Goal: Navigation & Orientation: Find specific page/section

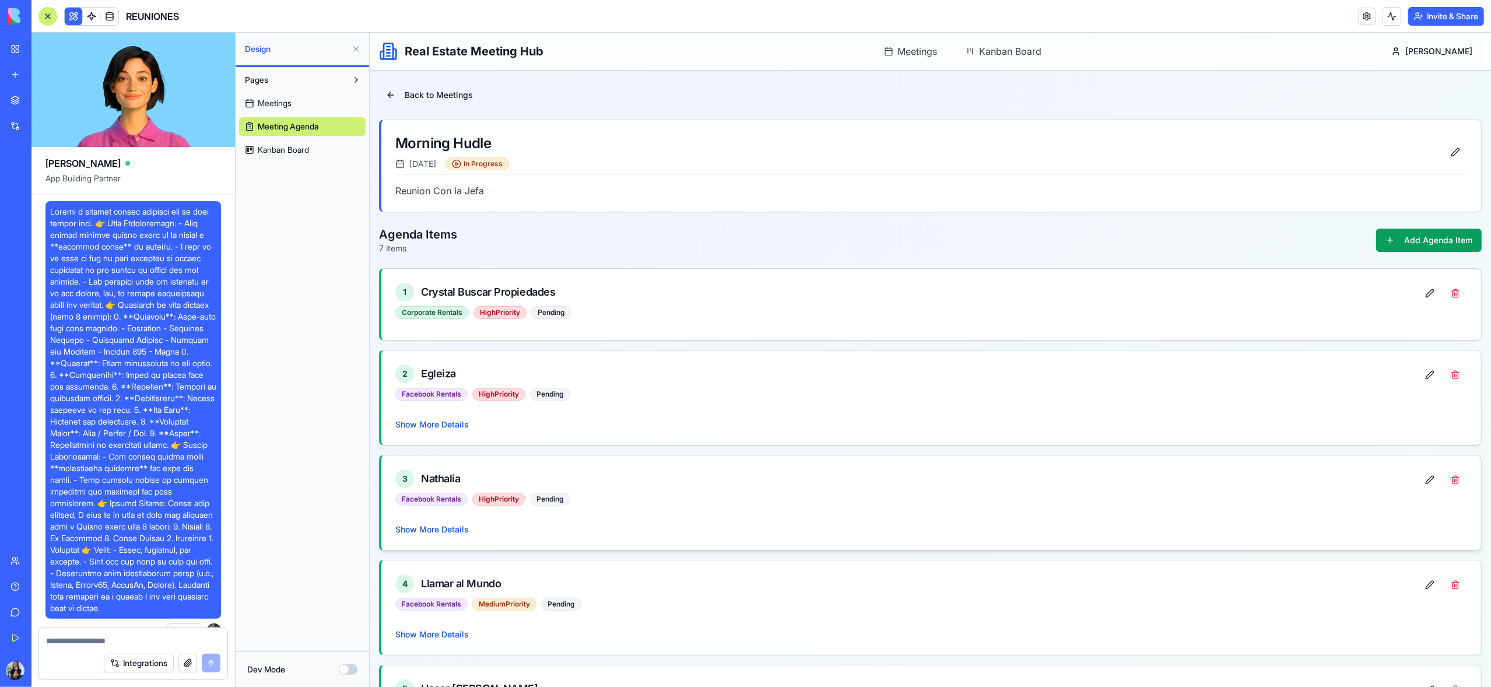
scroll to position [1640, 0]
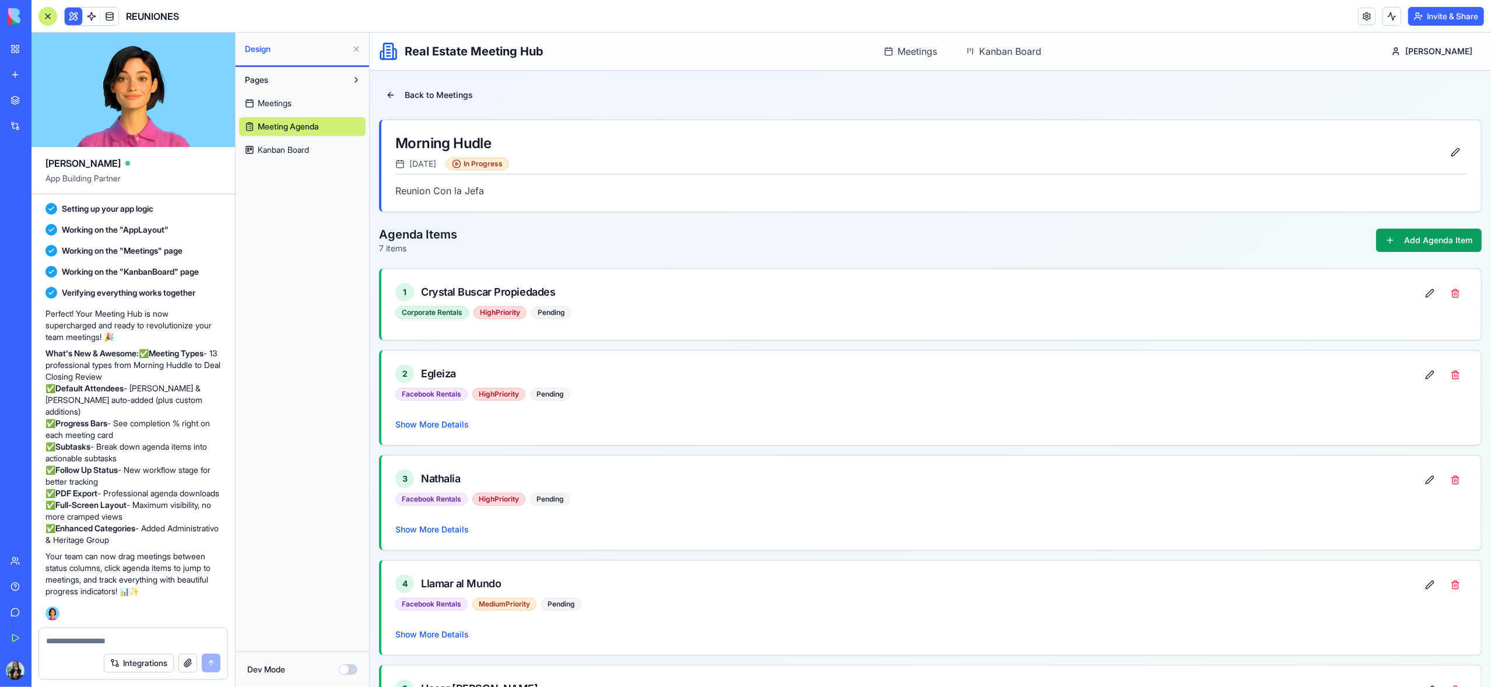
click at [261, 105] on span "Meetings" at bounding box center [275, 103] width 34 height 12
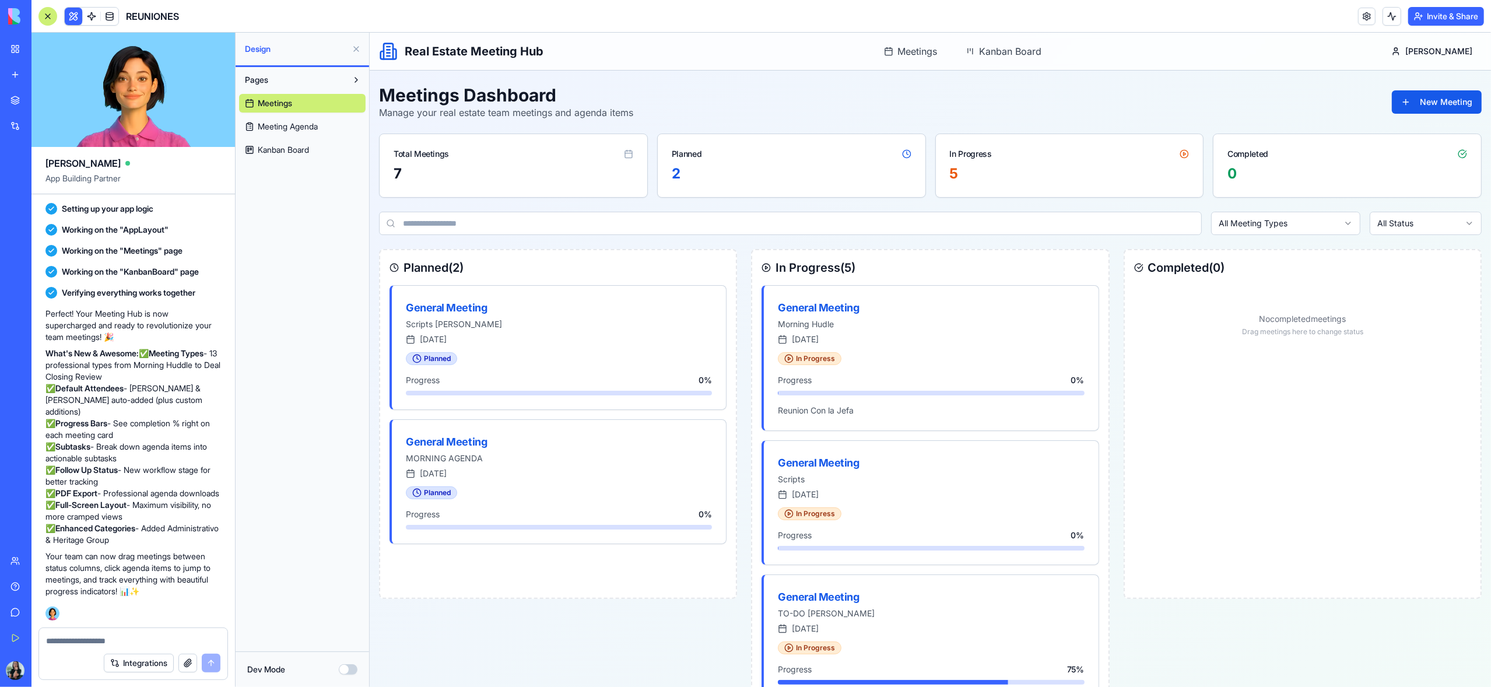
click at [52, 17] on div at bounding box center [47, 16] width 19 height 19
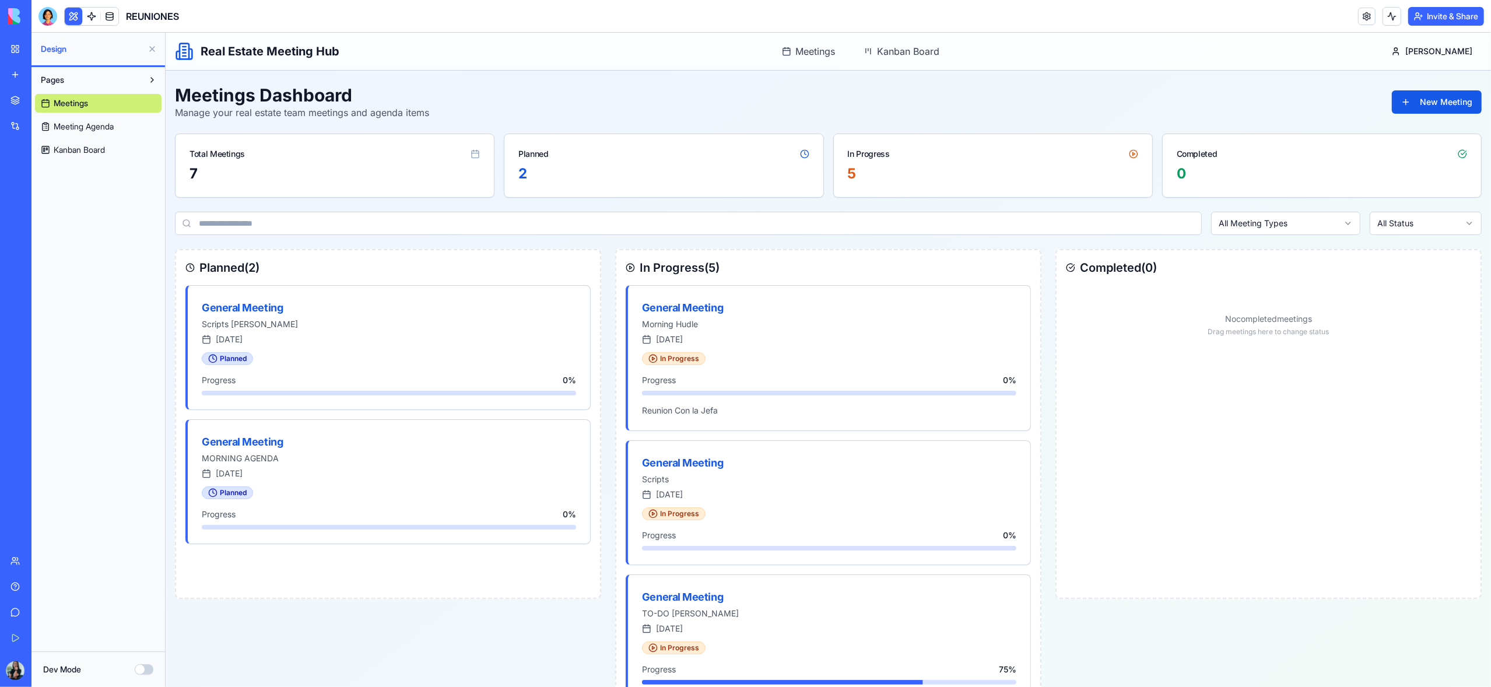
click at [536, 154] on div "Planned" at bounding box center [533, 154] width 30 height 12
click at [809, 156] on div "Planned" at bounding box center [663, 149] width 318 height 30
click at [979, 174] on div "5" at bounding box center [992, 173] width 290 height 19
click at [152, 50] on button at bounding box center [152, 49] width 19 height 19
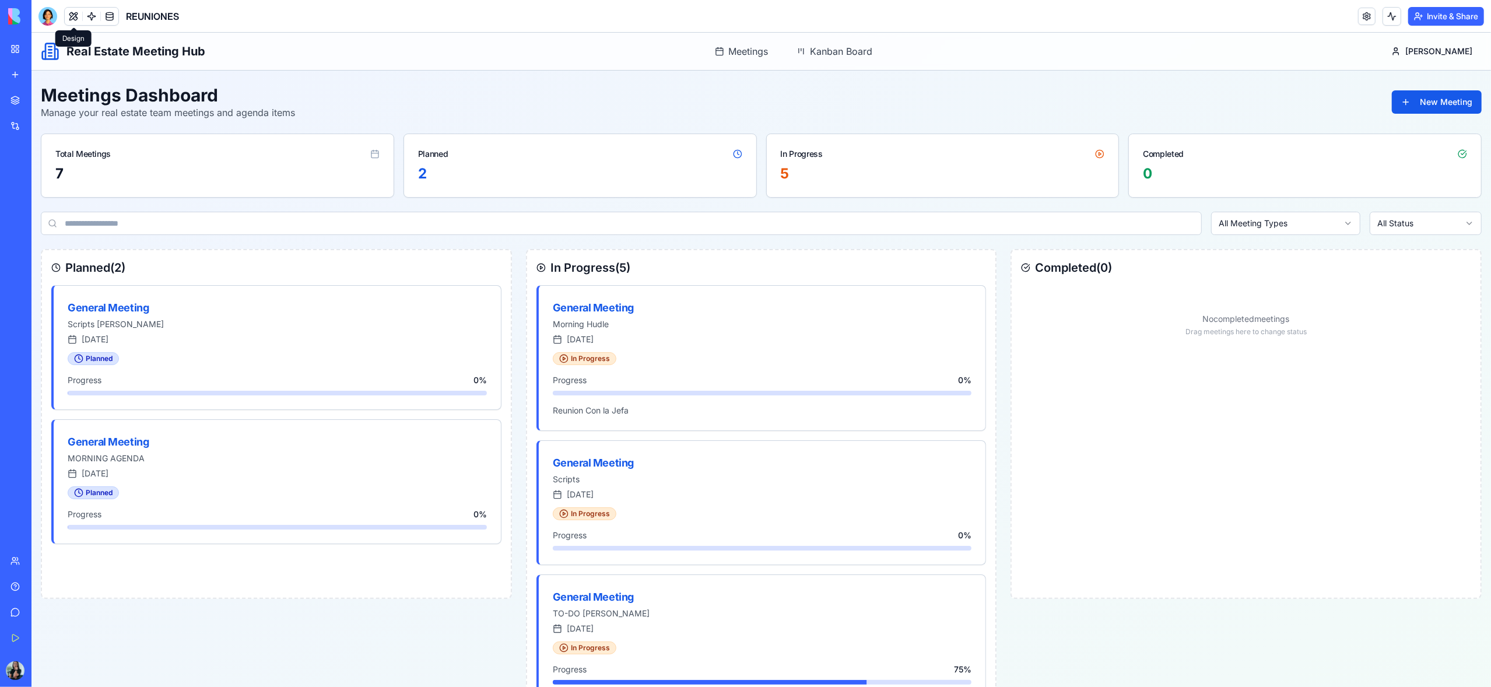
click at [73, 19] on button at bounding box center [73, 16] width 17 height 17
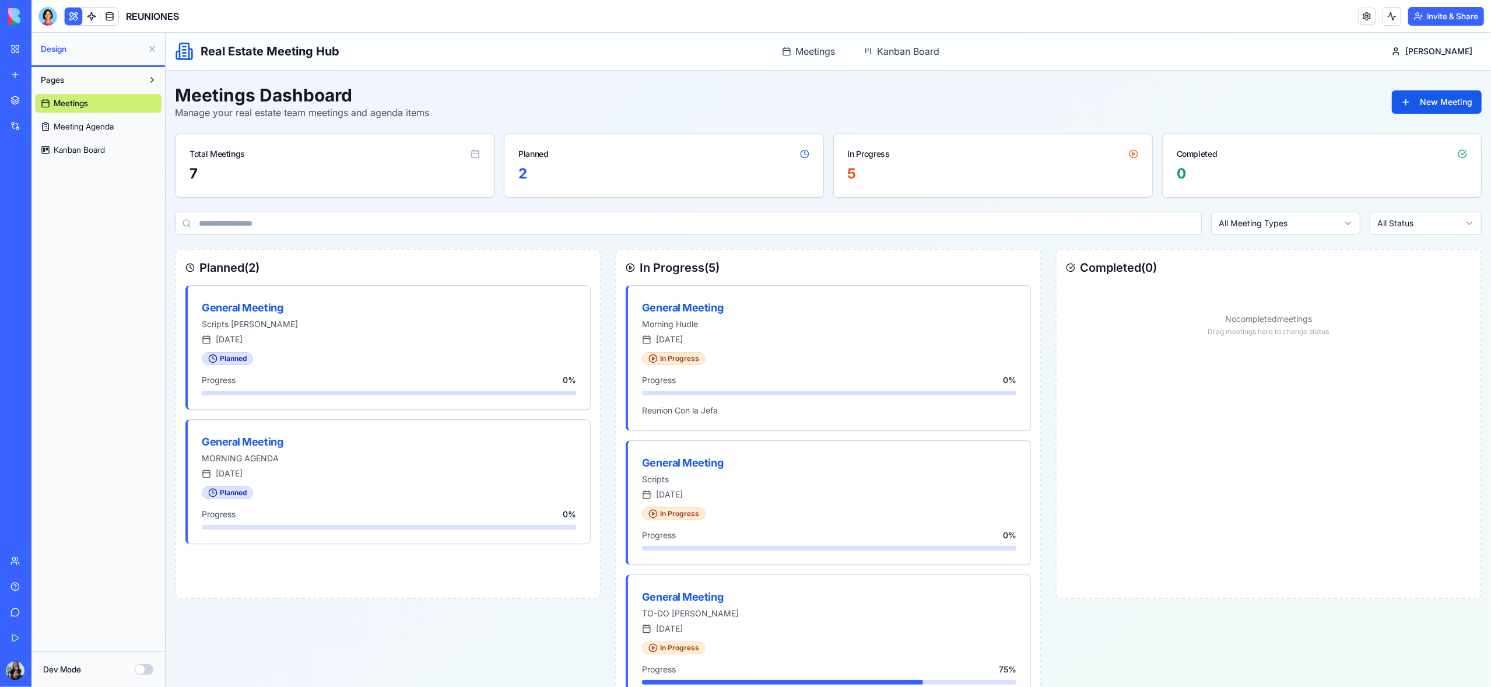
click at [83, 129] on span "Meeting Agenda" at bounding box center [84, 127] width 60 height 12
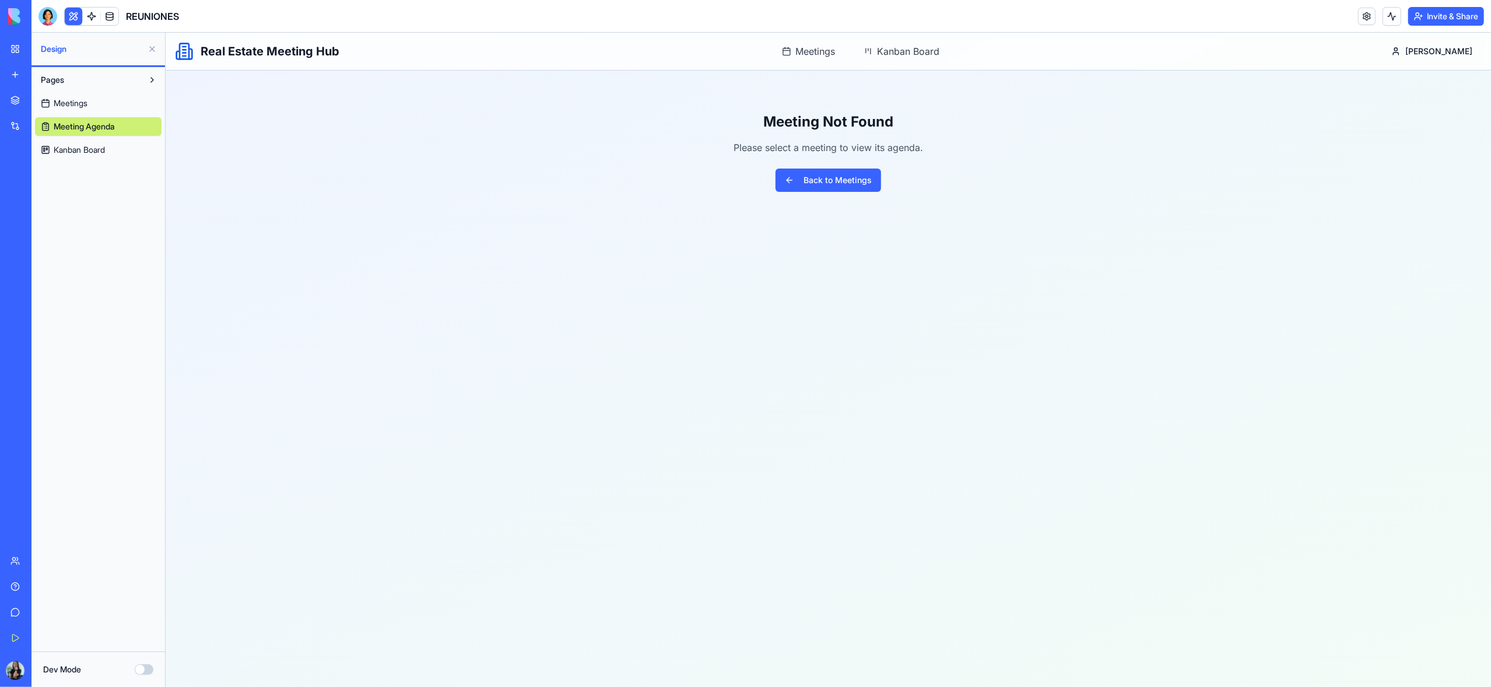
click at [84, 147] on span "Kanban Board" at bounding box center [79, 150] width 51 height 12
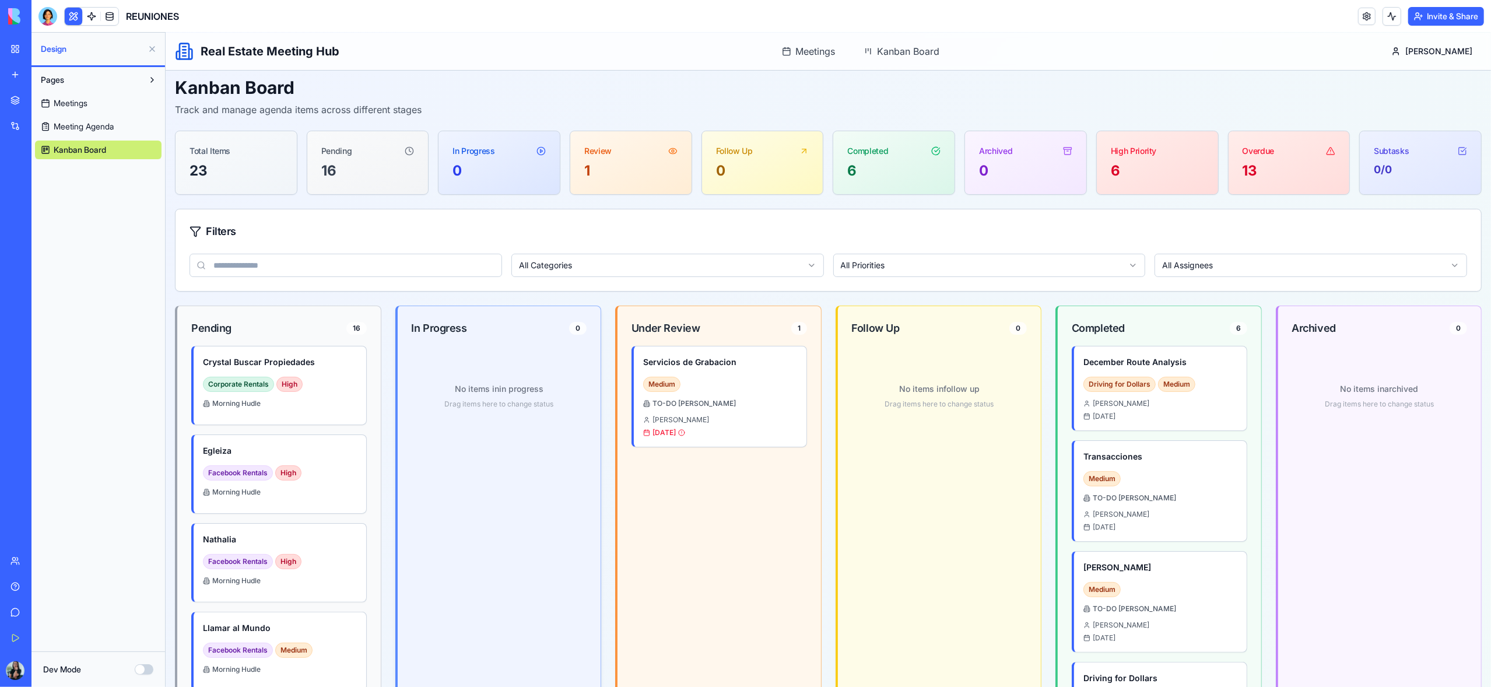
scroll to position [13, 0]
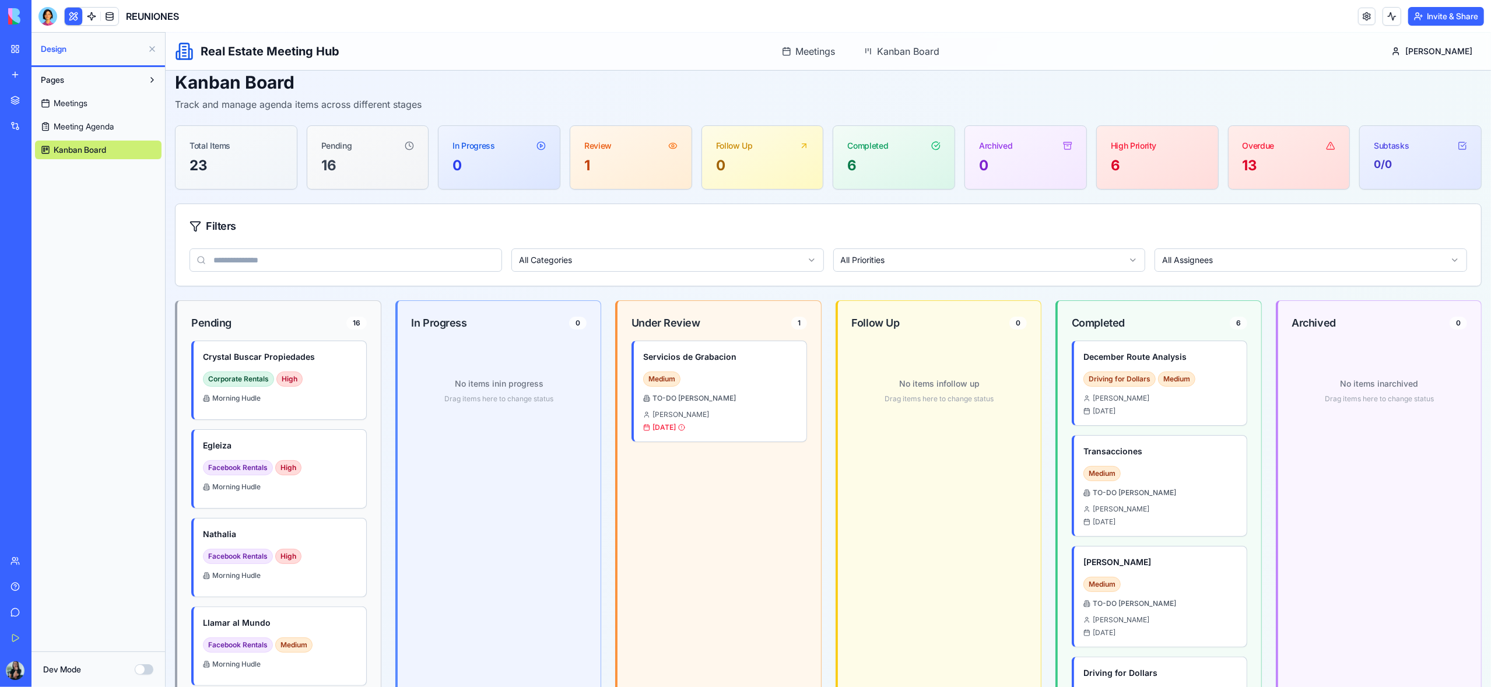
click at [149, 51] on button at bounding box center [152, 49] width 19 height 19
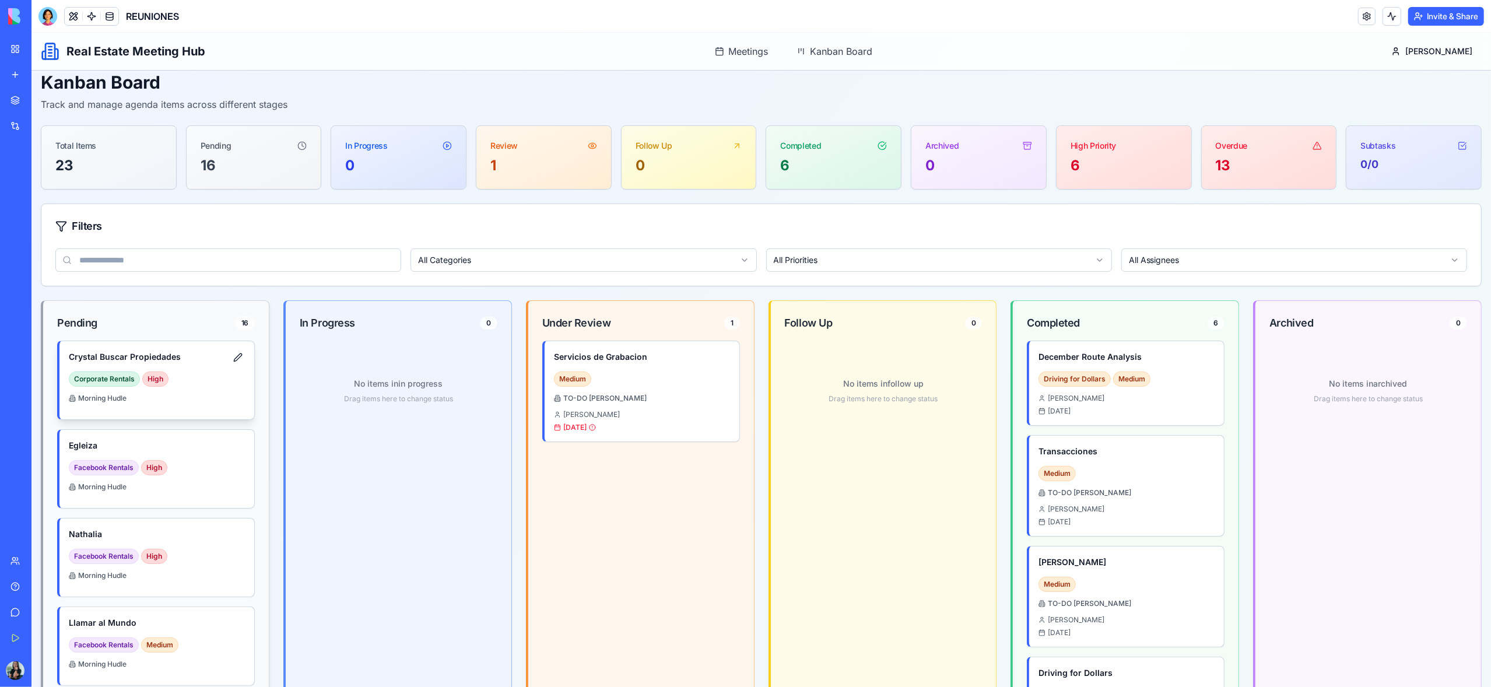
click at [204, 379] on div "Corporate Rentals High" at bounding box center [157, 378] width 176 height 15
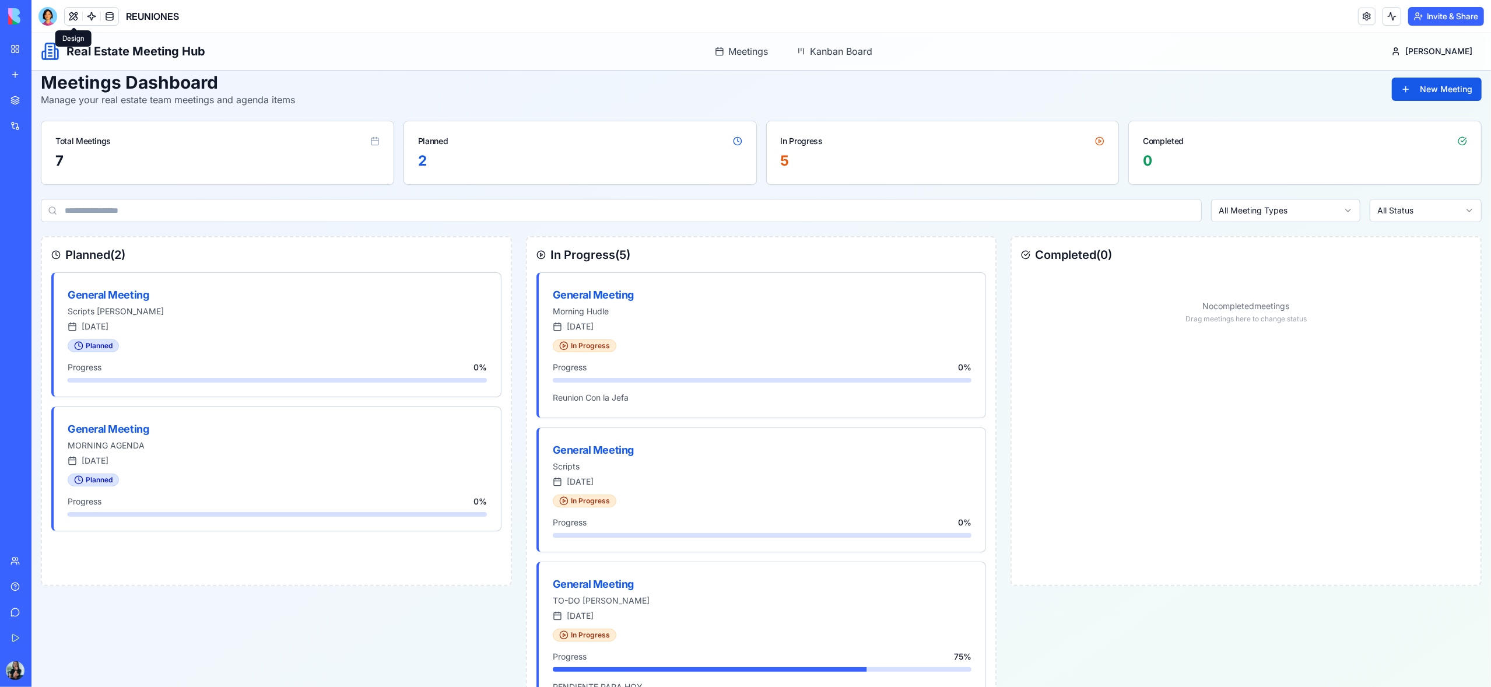
click at [66, 16] on button at bounding box center [73, 16] width 17 height 17
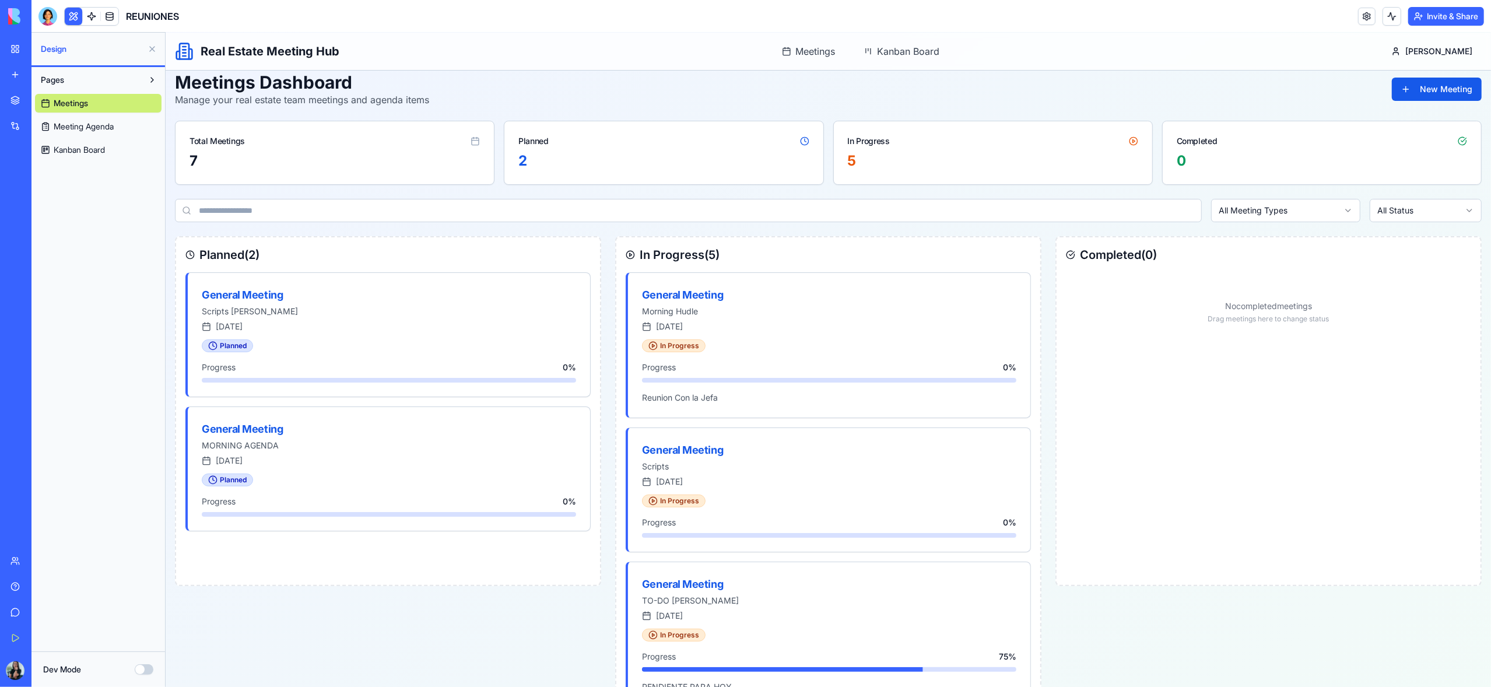
click at [64, 147] on span "Kanban Board" at bounding box center [79, 150] width 51 height 12
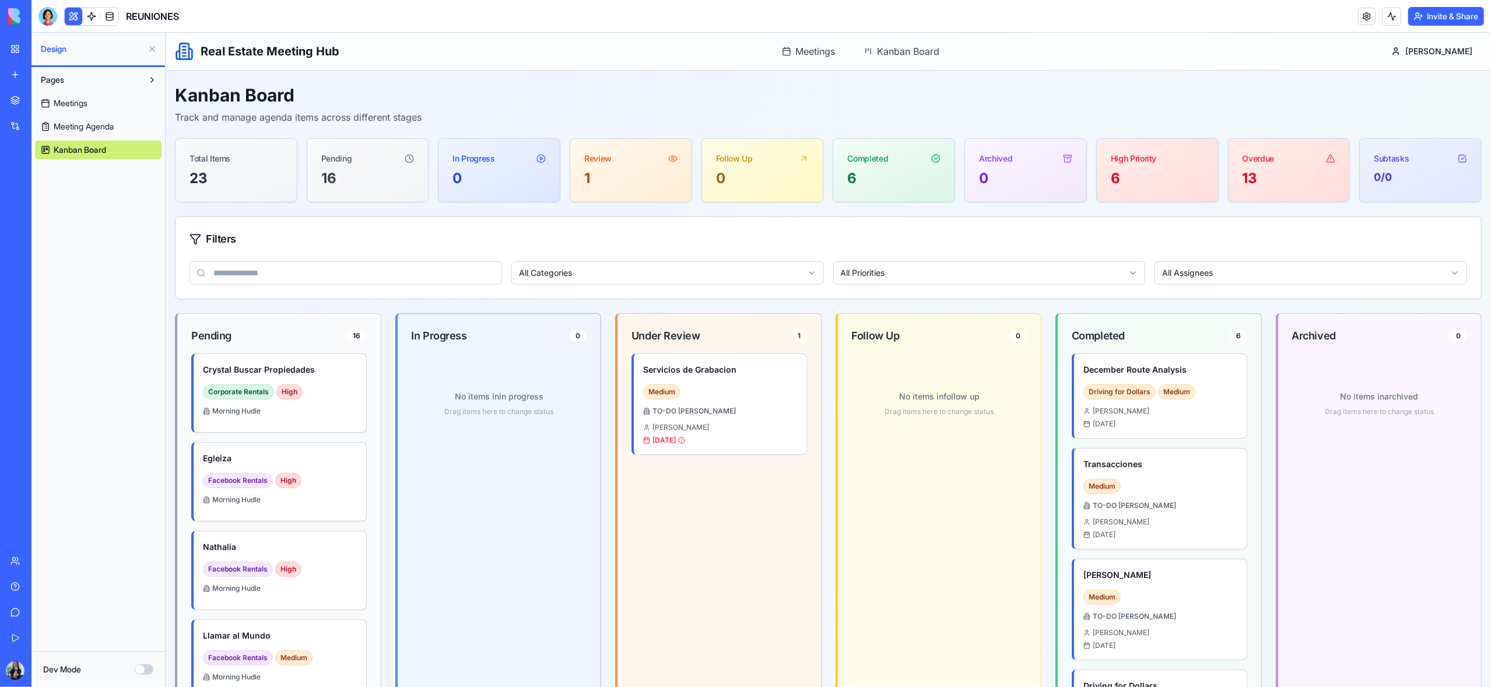
click at [1130, 161] on div "High Priority" at bounding box center [1132, 159] width 45 height 12
drag, startPoint x: 1016, startPoint y: 166, endPoint x: 983, endPoint y: 166, distance: 33.2
click at [1015, 166] on div "Archived" at bounding box center [1024, 154] width 121 height 30
drag, startPoint x: 872, startPoint y: 164, endPoint x: 781, endPoint y: 166, distance: 91.0
click at [871, 164] on div "Completed" at bounding box center [866, 159] width 41 height 12
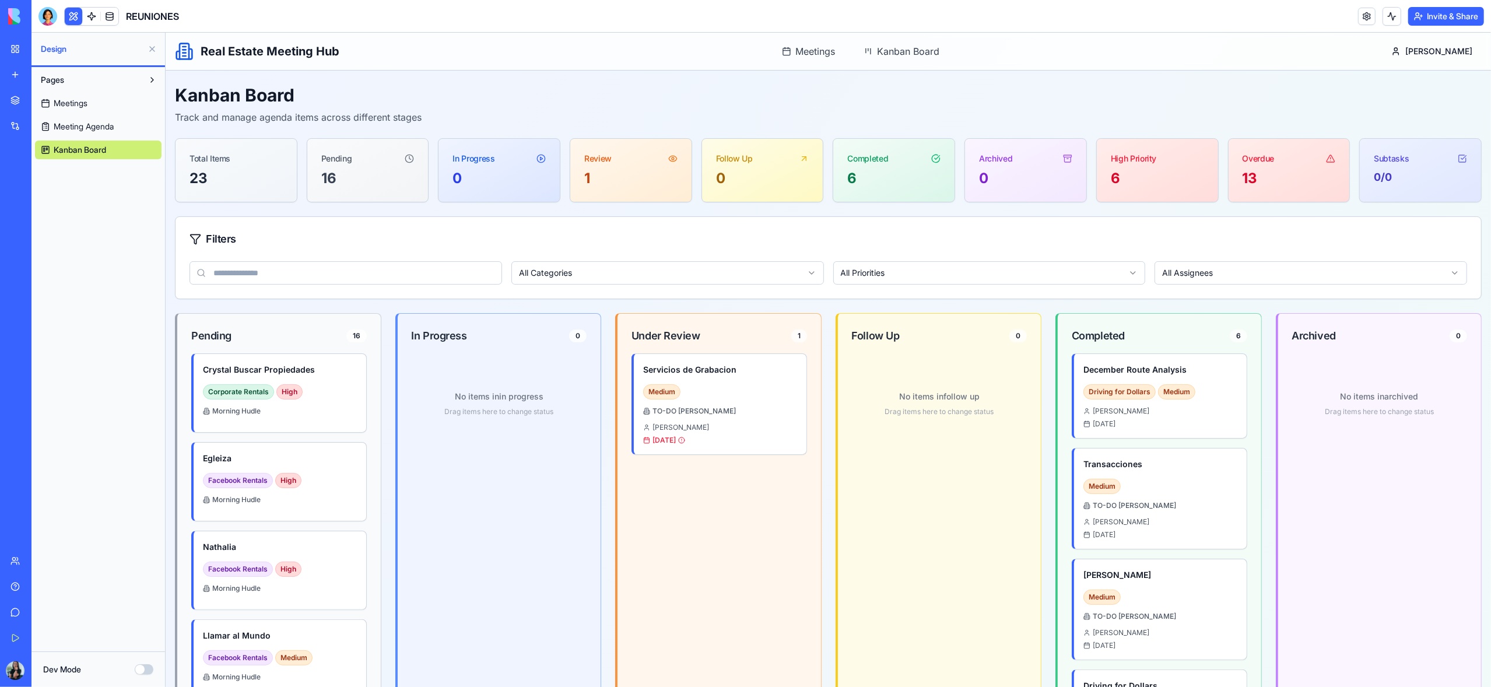
drag, startPoint x: 739, startPoint y: 168, endPoint x: 726, endPoint y: 168, distance: 12.8
click at [736, 168] on div "Follow Up" at bounding box center [761, 154] width 121 height 30
click at [610, 174] on div "1" at bounding box center [630, 178] width 93 height 19
click at [520, 175] on div "0" at bounding box center [498, 178] width 93 height 19
click at [543, 160] on icon at bounding box center [540, 158] width 9 height 9
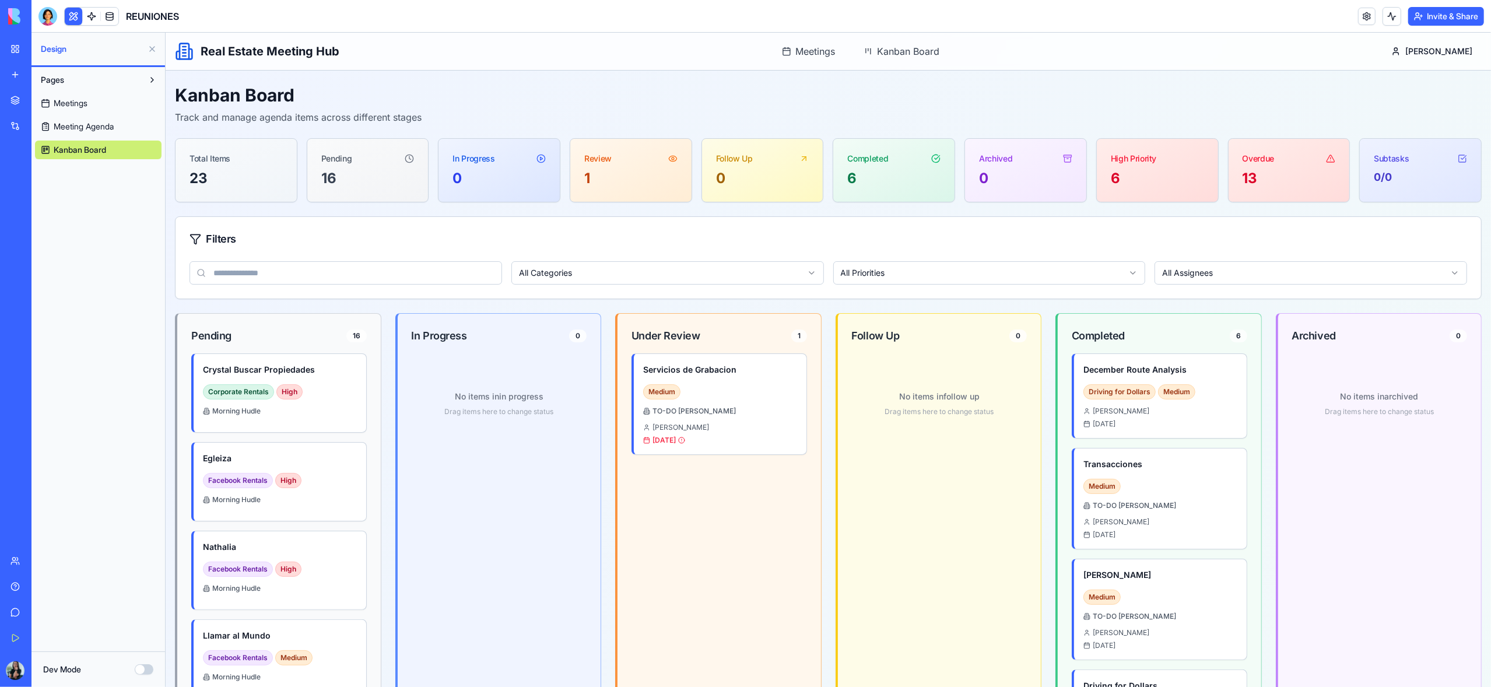
drag, startPoint x: 595, startPoint y: 180, endPoint x: 569, endPoint y: 180, distance: 26.2
click at [595, 180] on div "1" at bounding box center [630, 178] width 93 height 19
click at [378, 175] on div "16" at bounding box center [367, 178] width 93 height 19
click at [910, 50] on span "Kanban Board" at bounding box center [908, 51] width 62 height 14
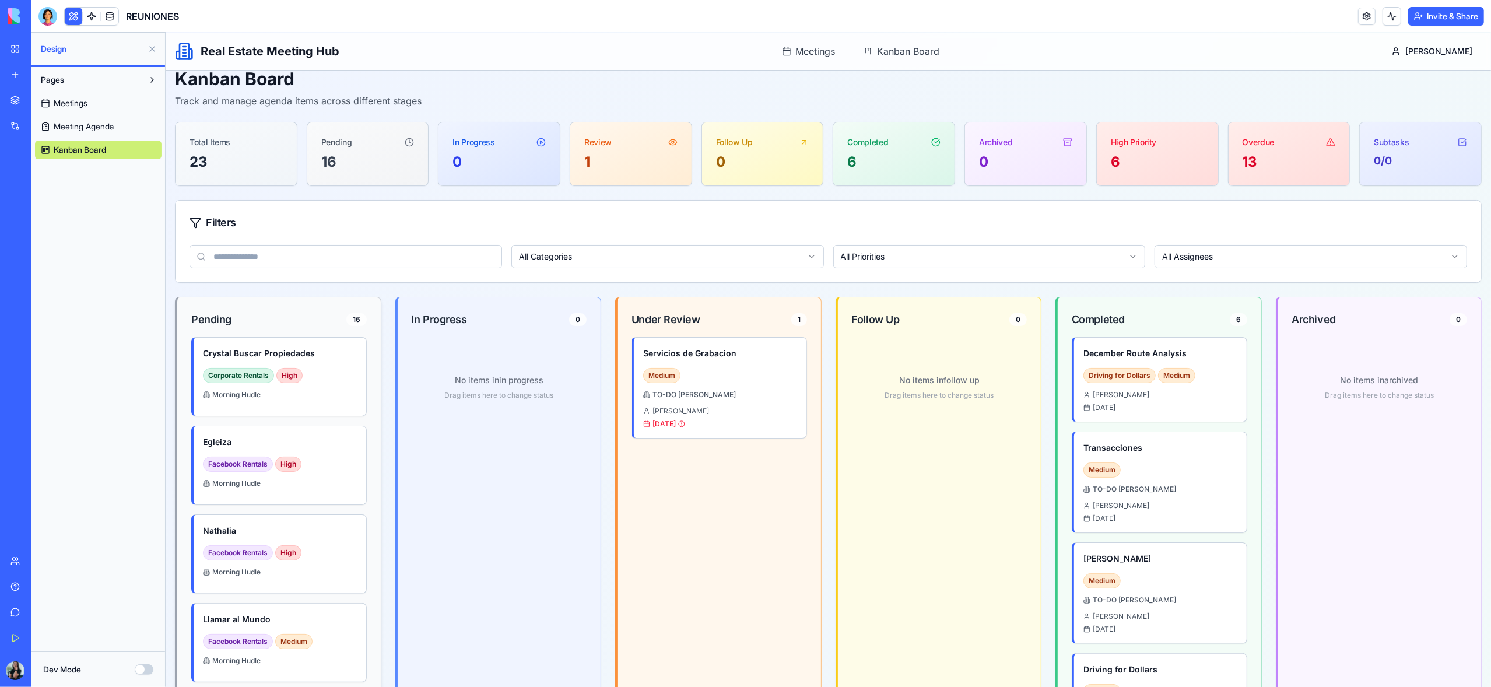
scroll to position [17, 0]
click at [452, 327] on span "In Progress" at bounding box center [438, 319] width 55 height 16
click at [75, 100] on span "Meetings" at bounding box center [71, 103] width 34 height 12
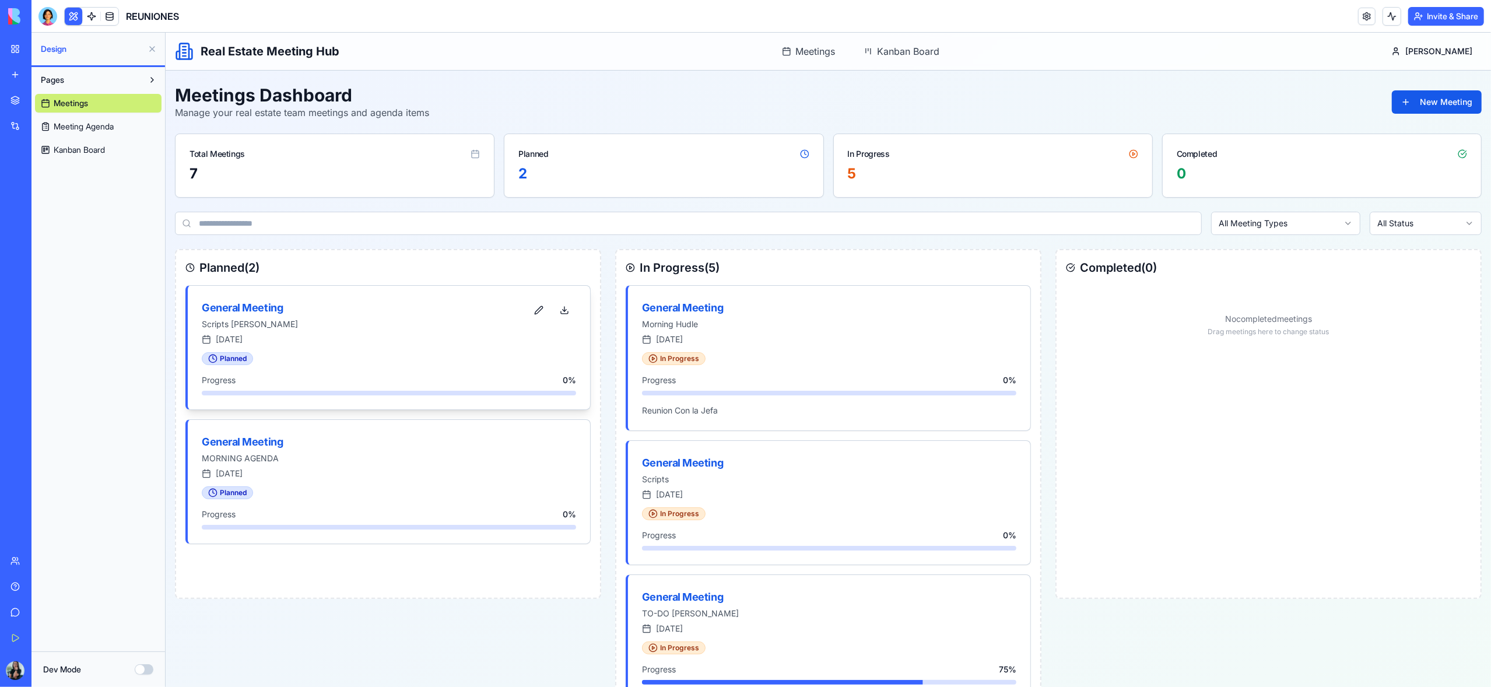
click at [343, 339] on div "[DATE]" at bounding box center [388, 339] width 374 height 12
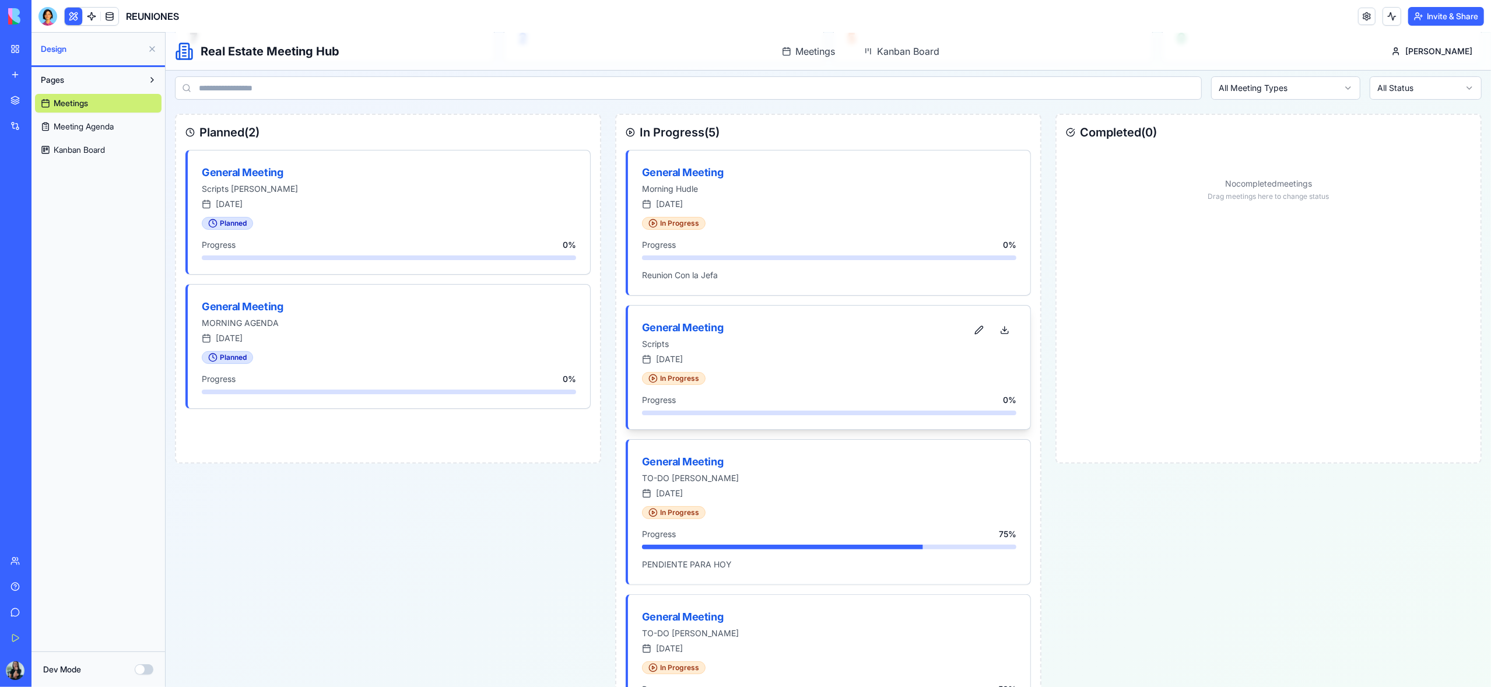
scroll to position [156, 0]
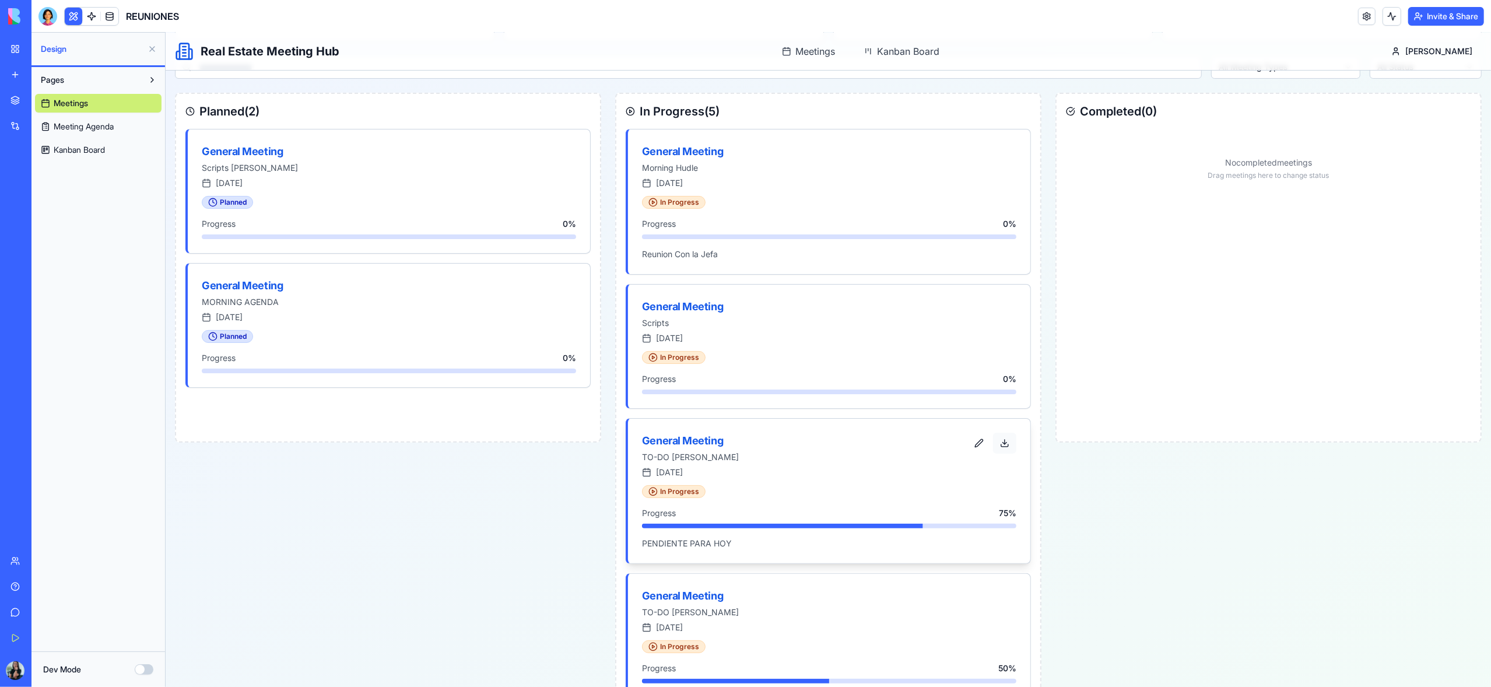
click at [1006, 447] on button at bounding box center [1003, 443] width 23 height 21
click at [1006, 446] on div at bounding box center [990, 443] width 49 height 21
click at [697, 444] on div "General Meeting" at bounding box center [803, 441] width 325 height 16
click at [700, 444] on div "General Meeting" at bounding box center [803, 441] width 325 height 16
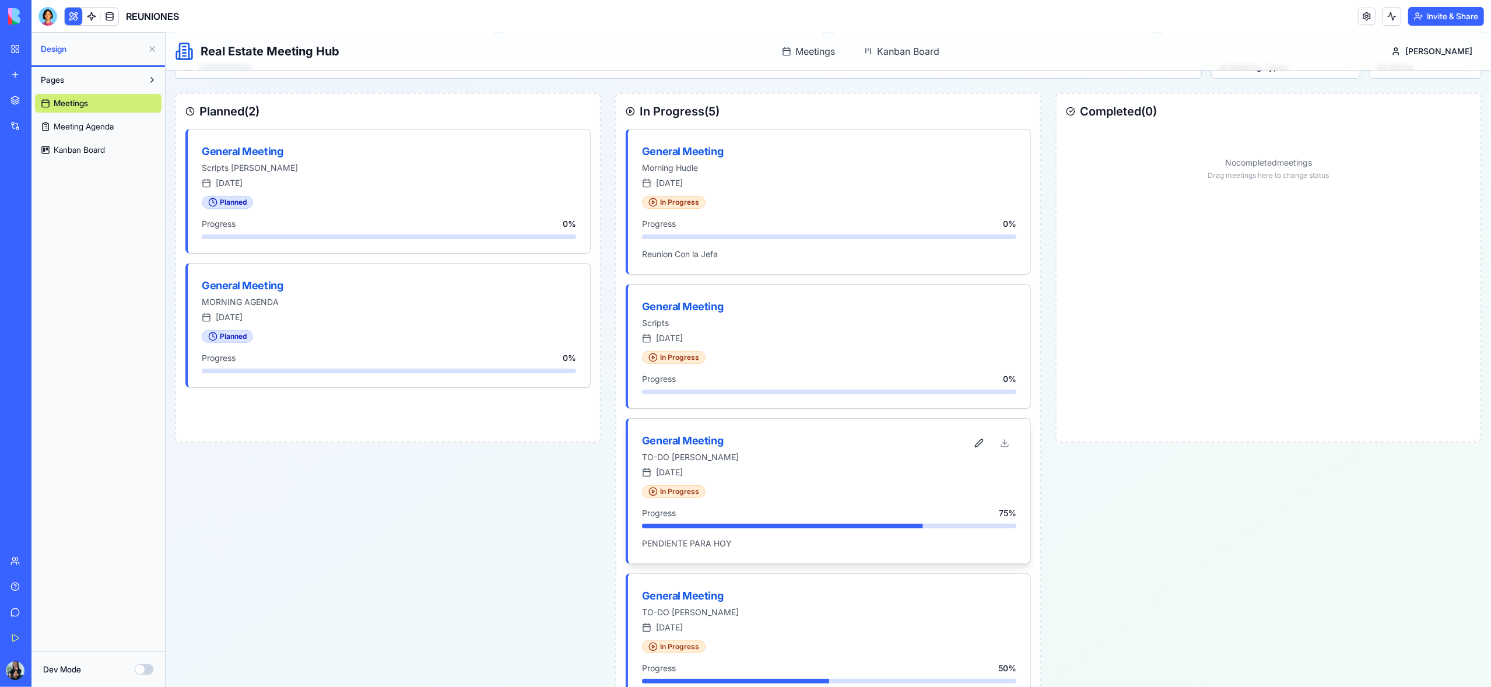
click at [700, 444] on div "General Meeting" at bounding box center [803, 441] width 325 height 16
click at [715, 484] on div "General Meeting TO-[GEOGRAPHIC_DATA][PERSON_NAME] [DATE]" at bounding box center [828, 452] width 402 height 66
click at [356, 177] on div "[DATE]" at bounding box center [388, 183] width 374 height 12
click at [689, 147] on div "General Meeting" at bounding box center [803, 151] width 325 height 16
click at [242, 169] on p "Scripts [PERSON_NAME]" at bounding box center [363, 168] width 325 height 12
